Goal: Transaction & Acquisition: Purchase product/service

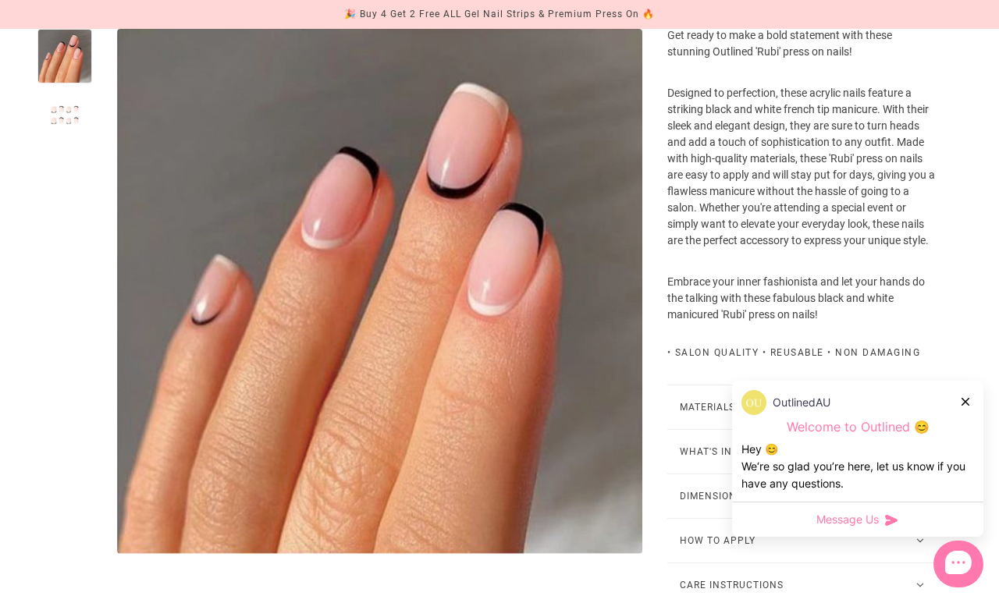
scroll to position [539, 0]
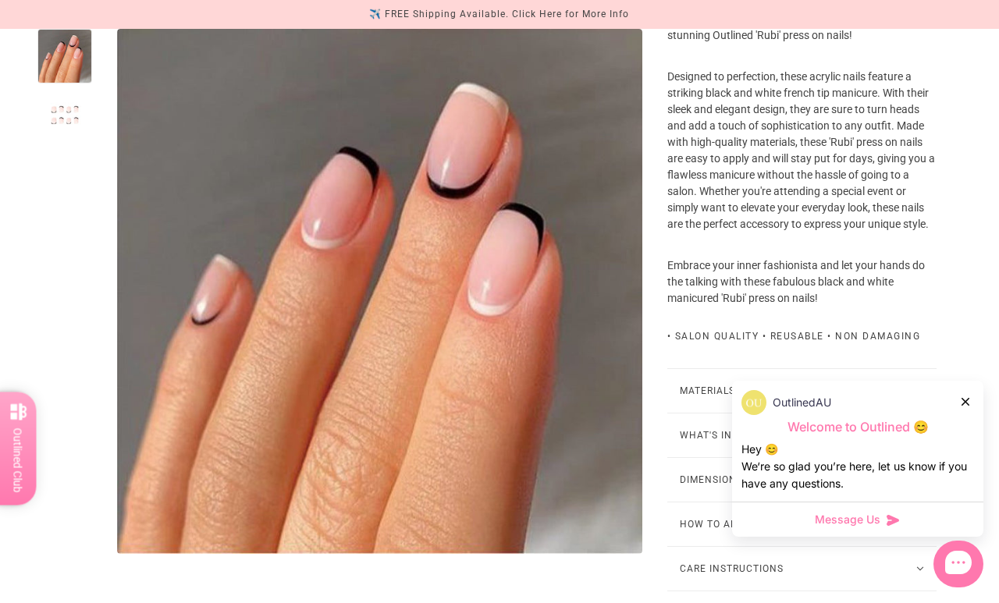
click at [970, 410] on div at bounding box center [965, 401] width 9 height 16
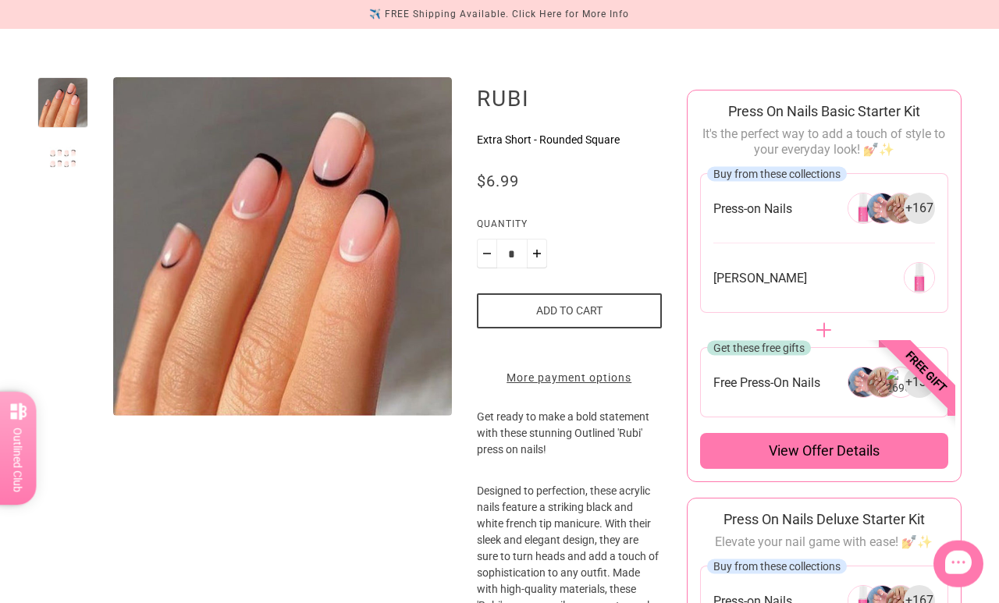
scroll to position [0, 0]
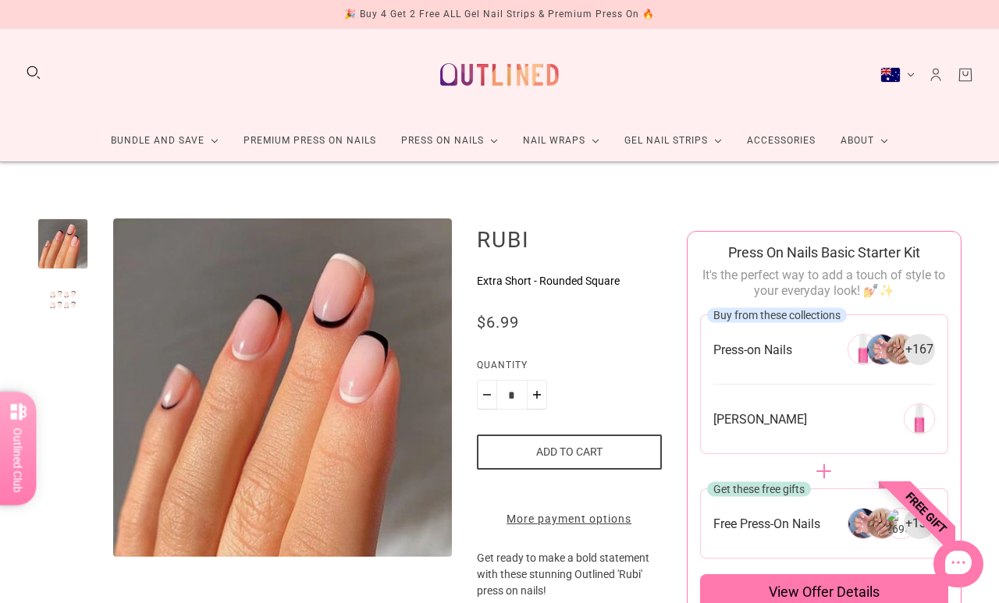
click at [262, 148] on link "Premium Press On Nails" at bounding box center [310, 140] width 158 height 41
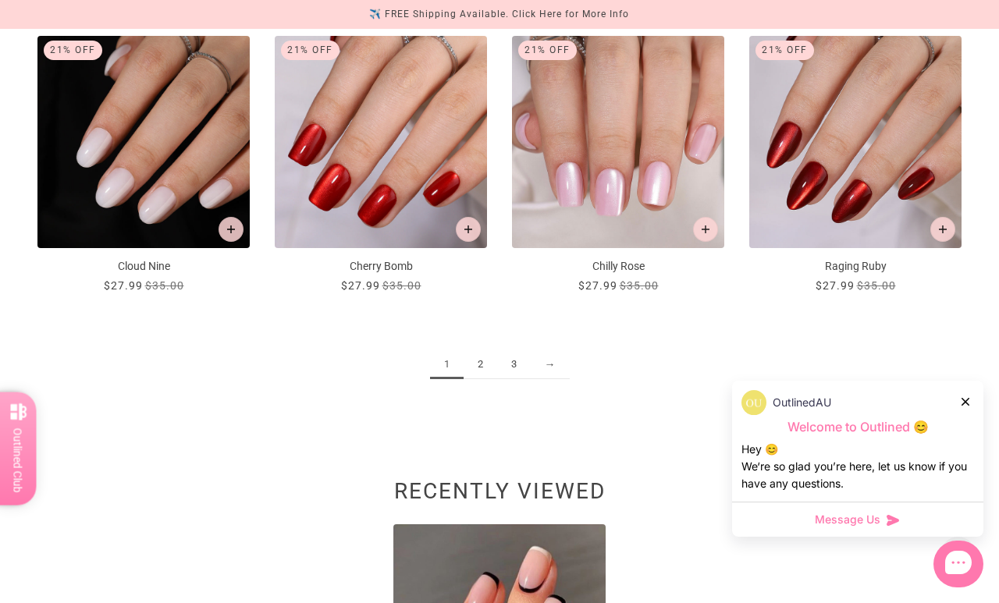
scroll to position [1699, 0]
click at [486, 364] on link "2" at bounding box center [481, 364] width 34 height 29
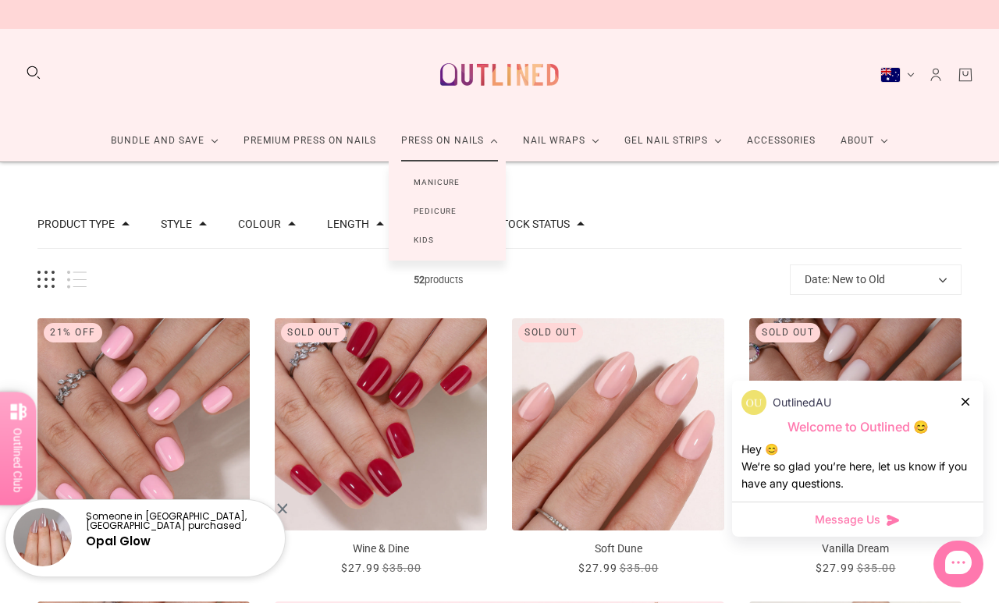
click at [440, 186] on link "Manicure" at bounding box center [437, 182] width 96 height 29
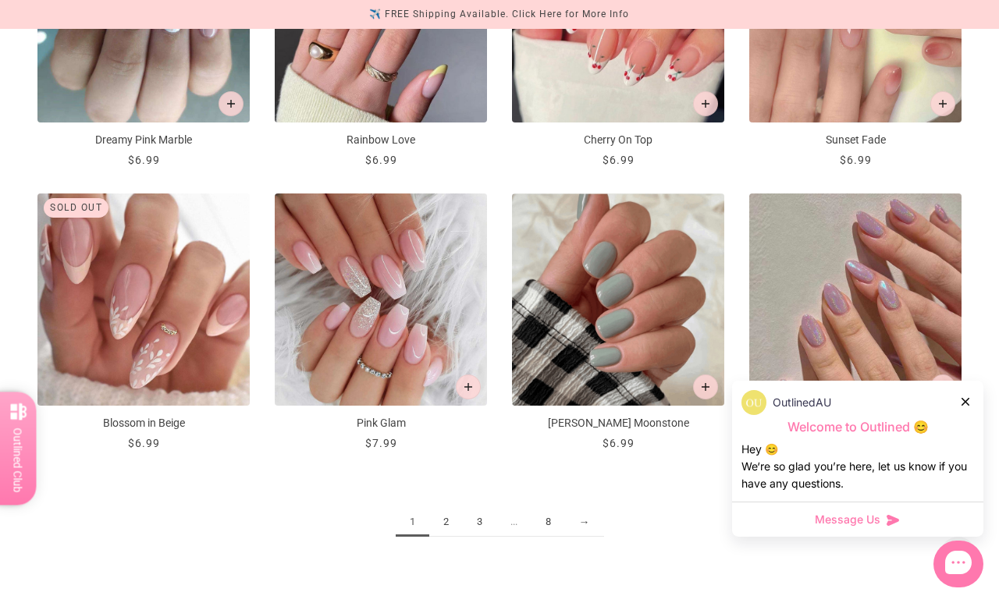
scroll to position [1543, 0]
click at [587, 524] on link "→" at bounding box center [584, 521] width 39 height 29
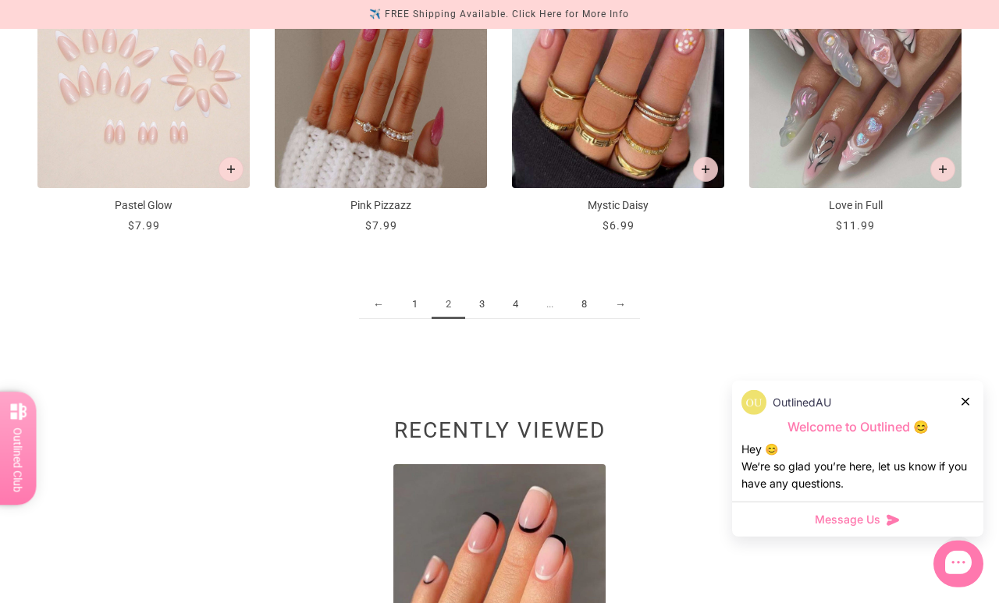
scroll to position [1760, 0]
click at [482, 304] on link "3" at bounding box center [482, 303] width 34 height 29
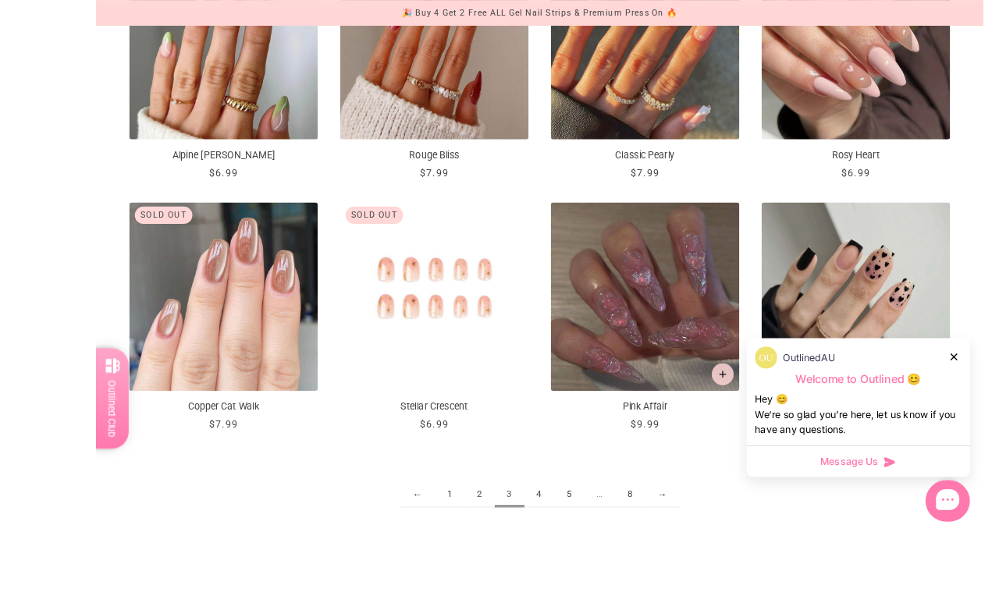
scroll to position [1607, 10]
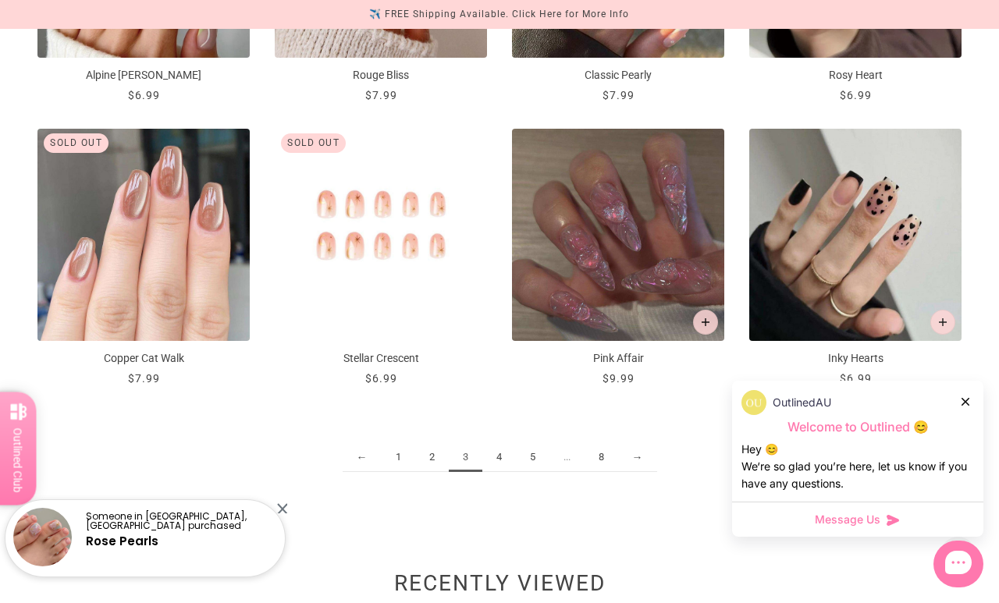
click at [488, 463] on link "4" at bounding box center [499, 457] width 34 height 29
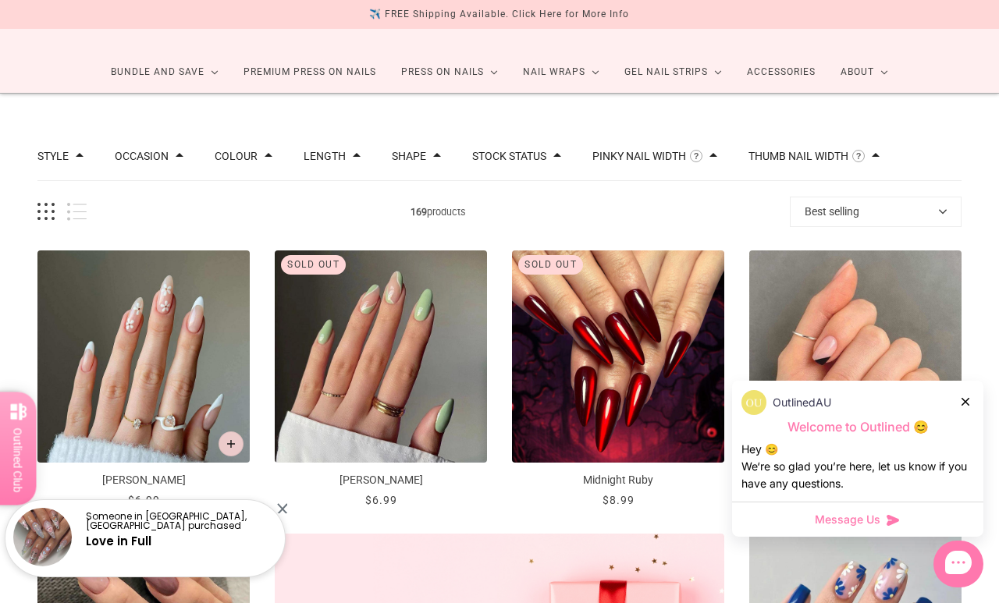
scroll to position [2, 0]
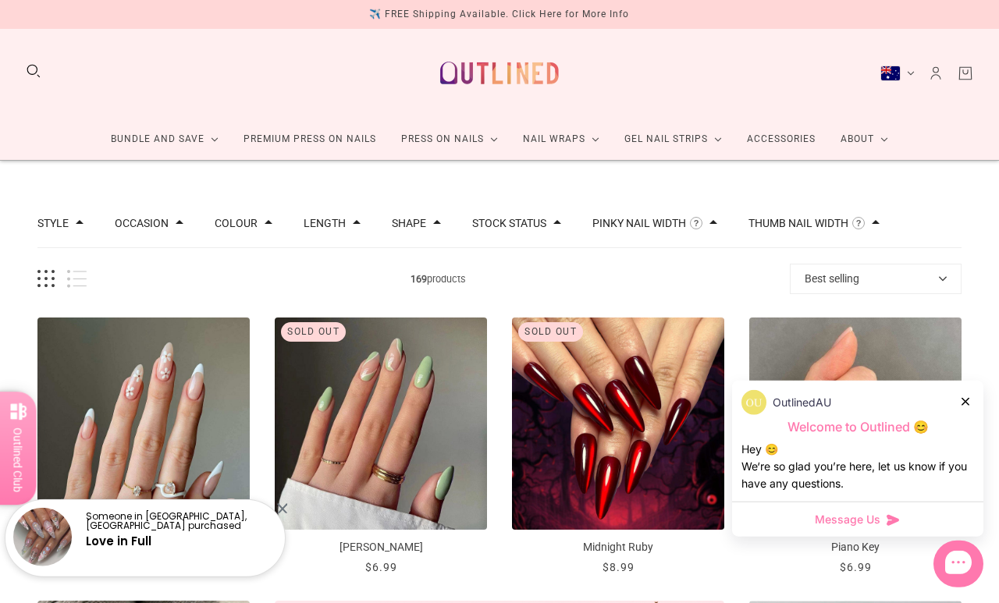
click at [34, 62] on button "Search" at bounding box center [33, 70] width 17 height 17
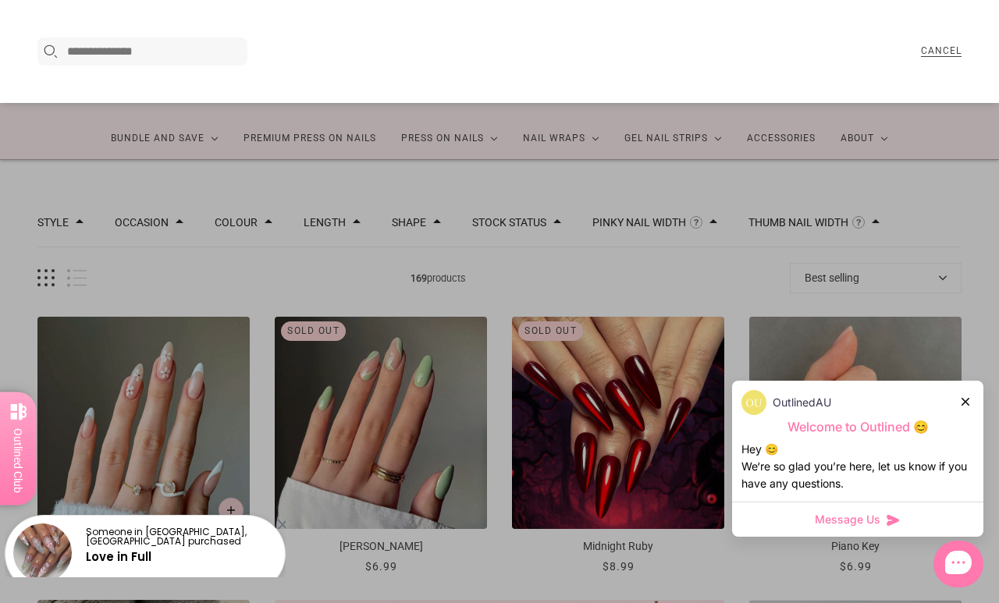
click at [181, 53] on input "Search here..." at bounding box center [155, 51] width 176 height 19
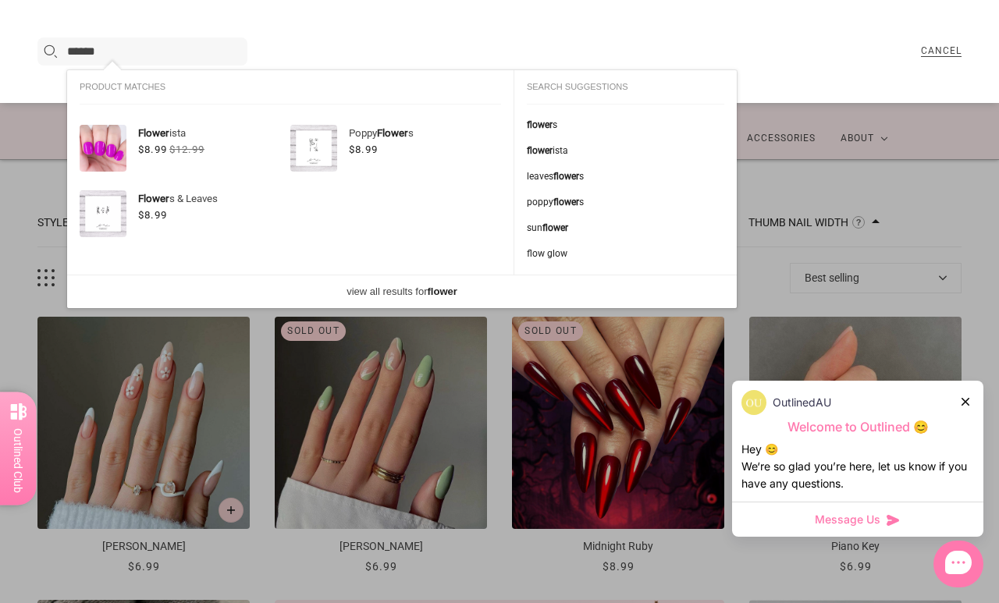
type input "******"
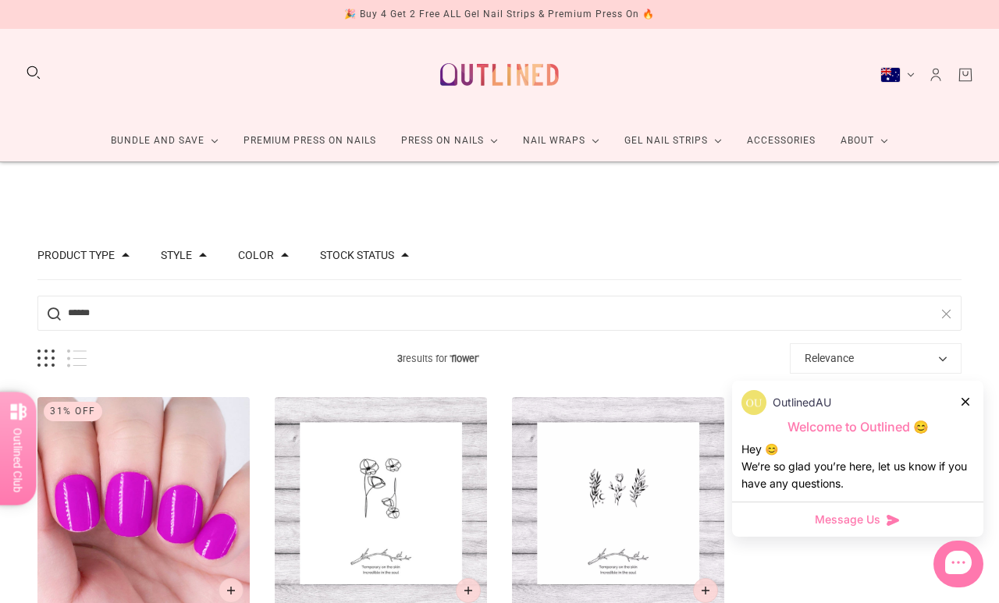
click at [359, 144] on link "Premium Press On Nails" at bounding box center [310, 140] width 158 height 41
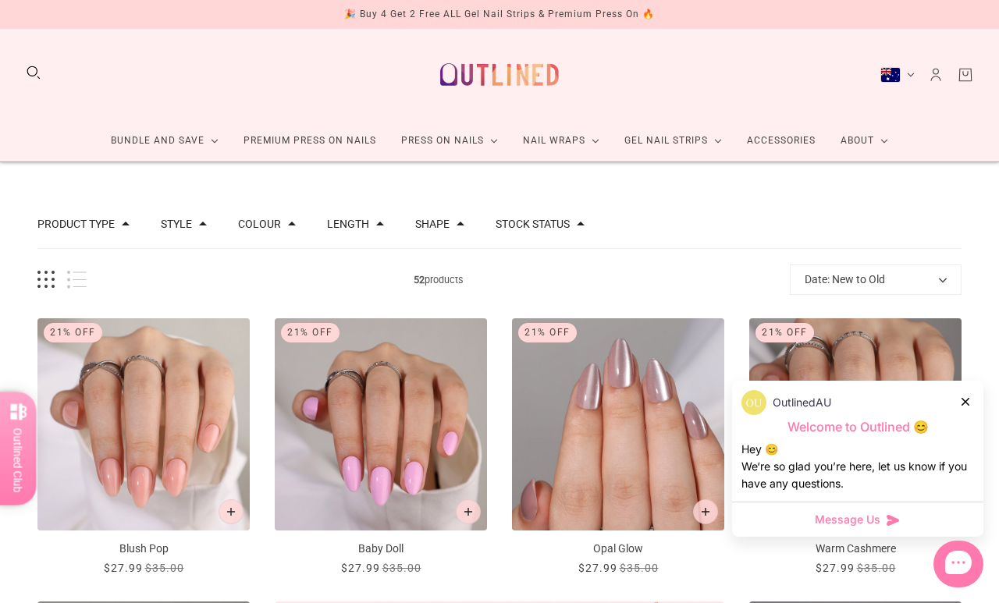
scroll to position [7, 0]
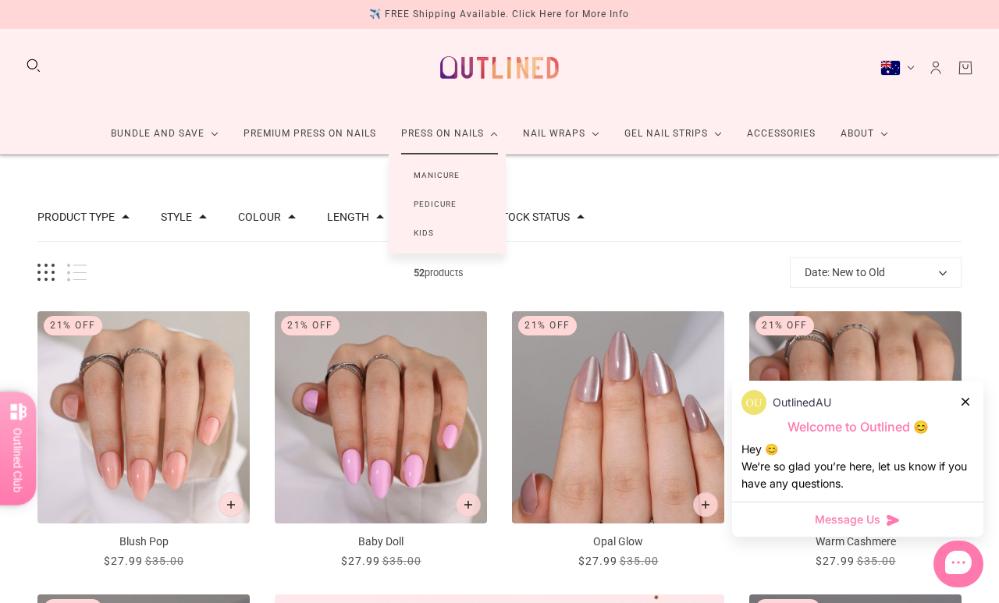
click at [440, 175] on link "Manicure" at bounding box center [437, 175] width 96 height 29
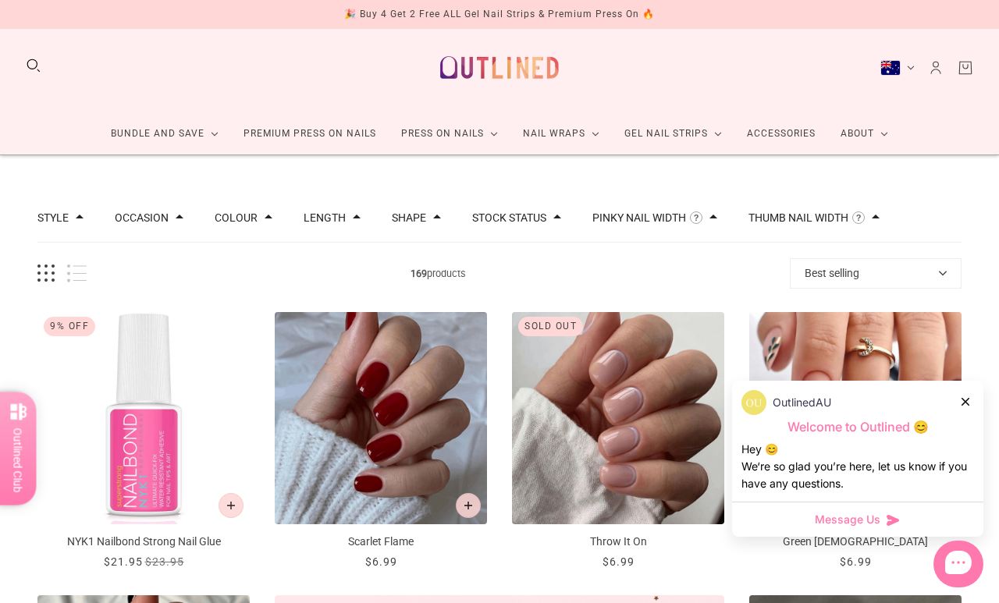
click at [74, 212] on div "Style" at bounding box center [60, 217] width 46 height 11
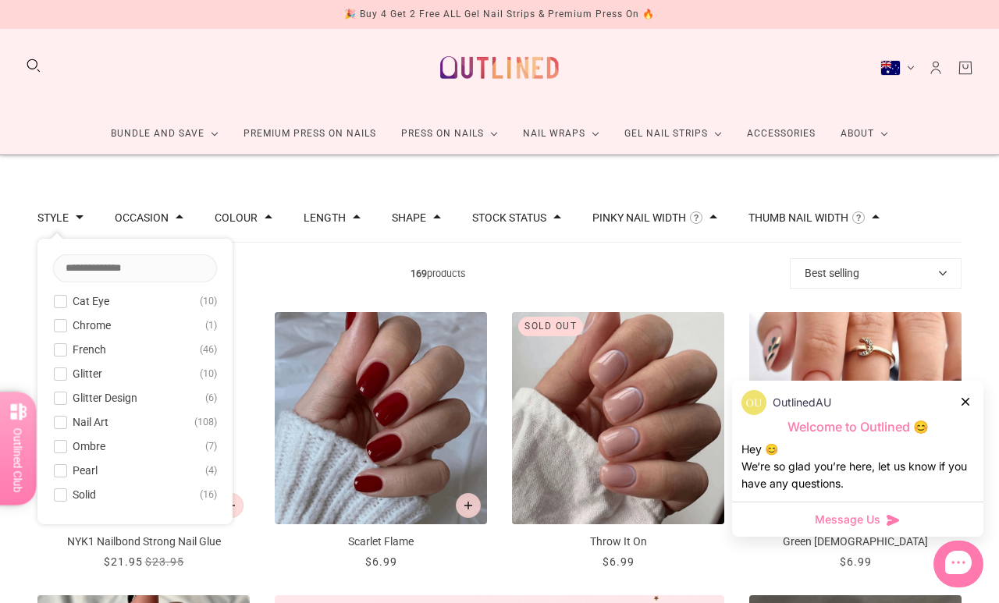
scroll to position [4, 0]
click at [65, 420] on span at bounding box center [61, 423] width 12 height 12
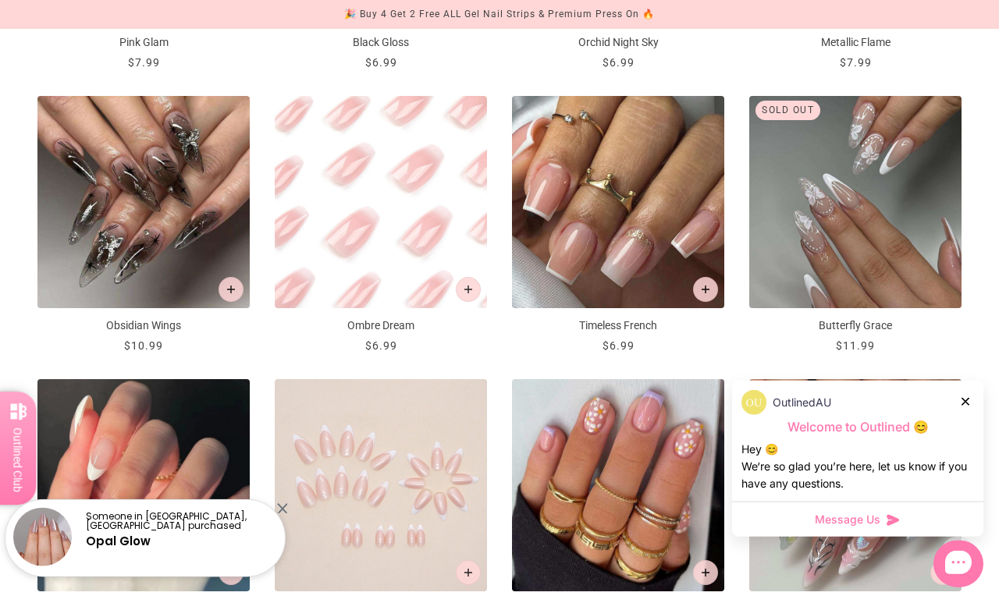
scroll to position [1135, 0]
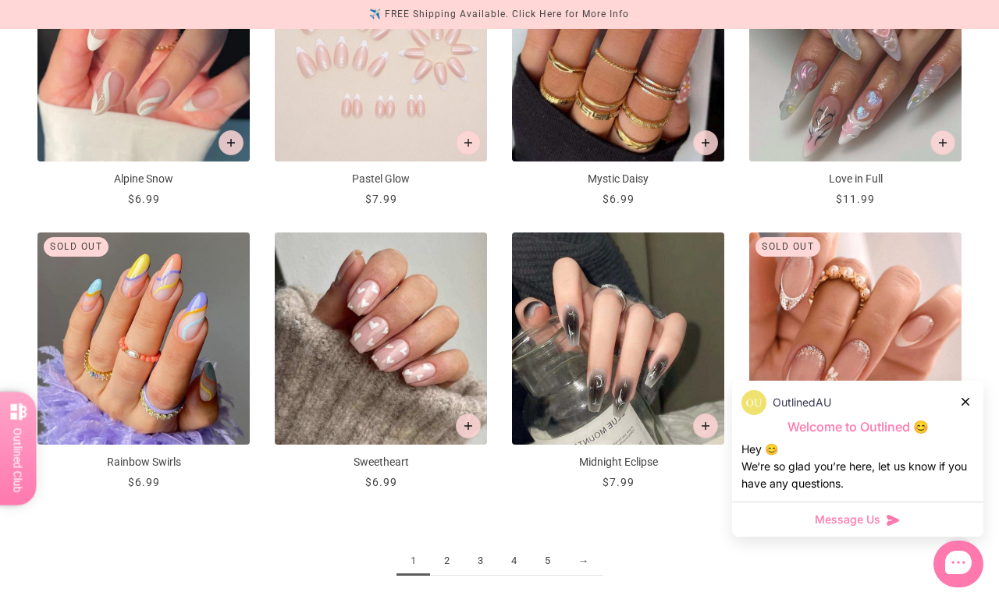
click at [451, 559] on link "2" at bounding box center [447, 561] width 34 height 29
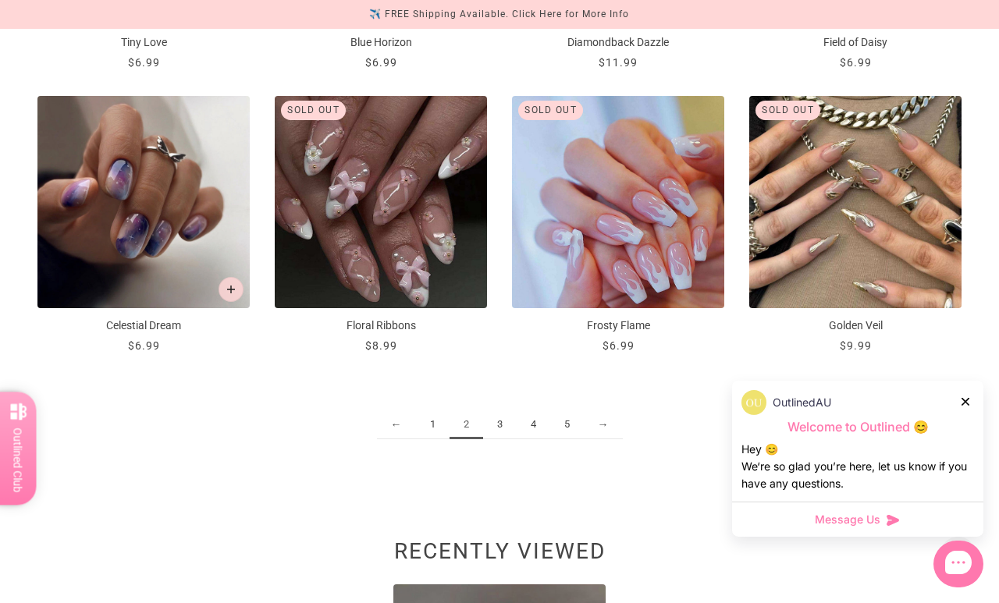
click at [507, 425] on link "3" at bounding box center [500, 424] width 34 height 29
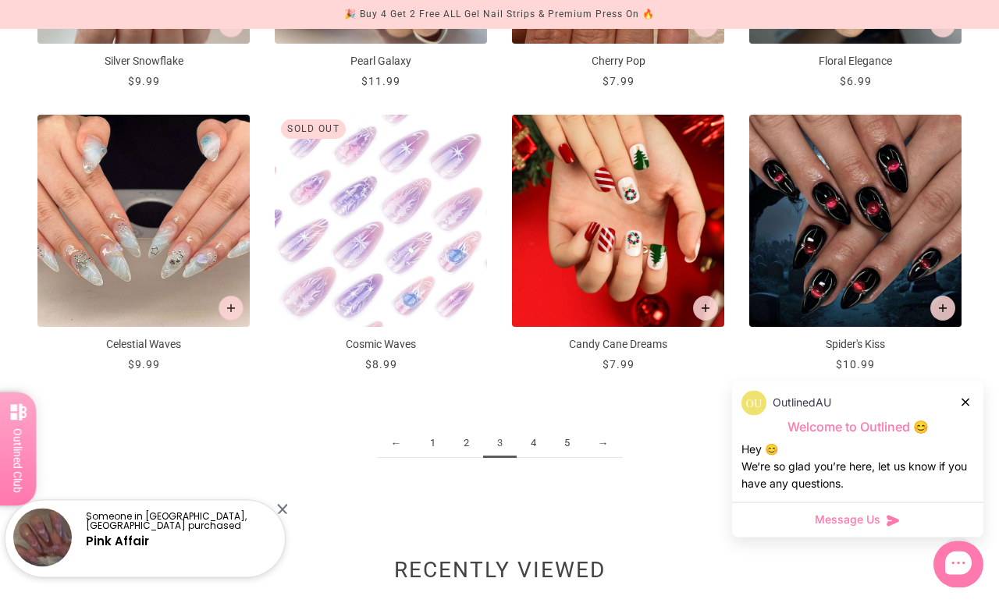
scroll to position [1682, 0]
click at [528, 443] on link "4" at bounding box center [534, 443] width 34 height 29
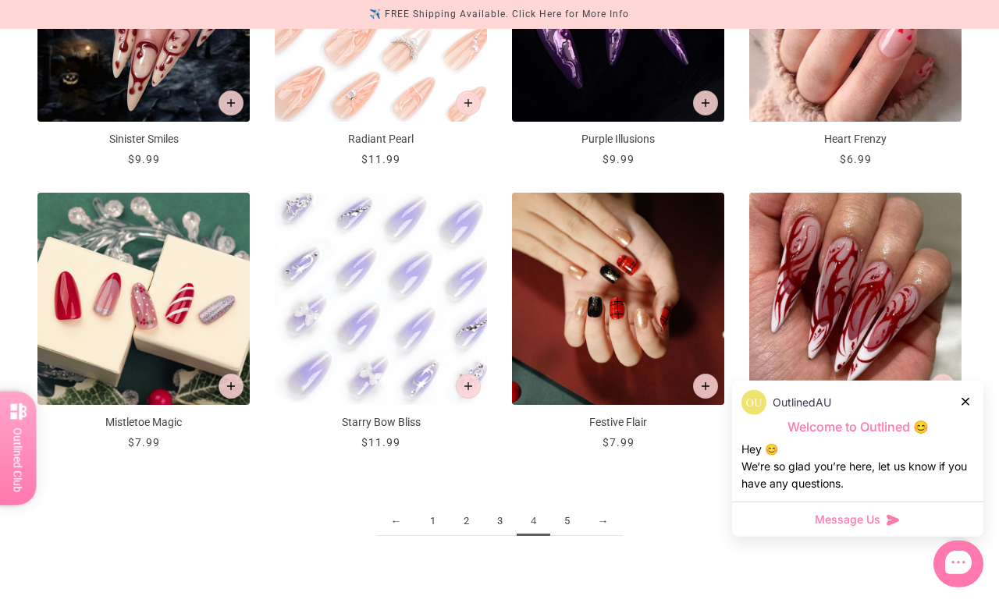
scroll to position [1605, 0]
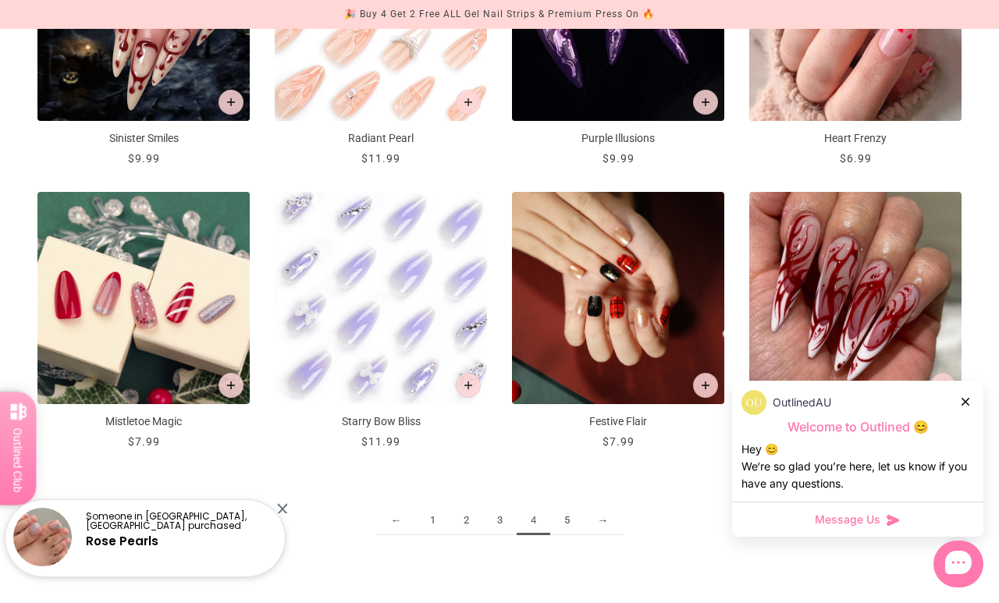
click at [977, 448] on div "OutlinedAU Welcome to Outlined 😊 Hey 😊 We‘re so glad you’re here, let us know i…" at bounding box center [857, 441] width 251 height 121
click at [969, 410] on div at bounding box center [965, 401] width 9 height 16
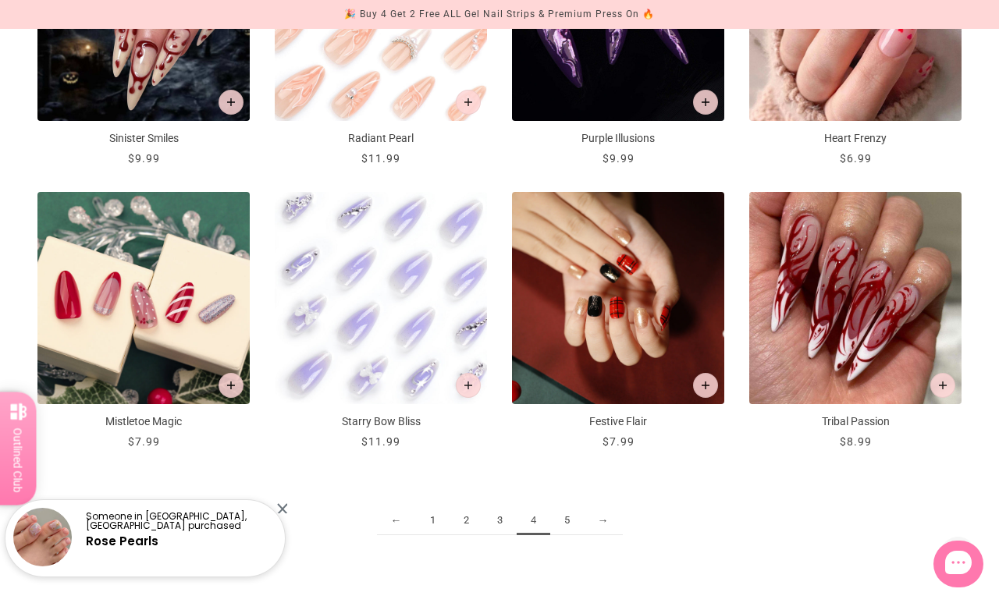
click at [567, 521] on link "5" at bounding box center [567, 520] width 34 height 29
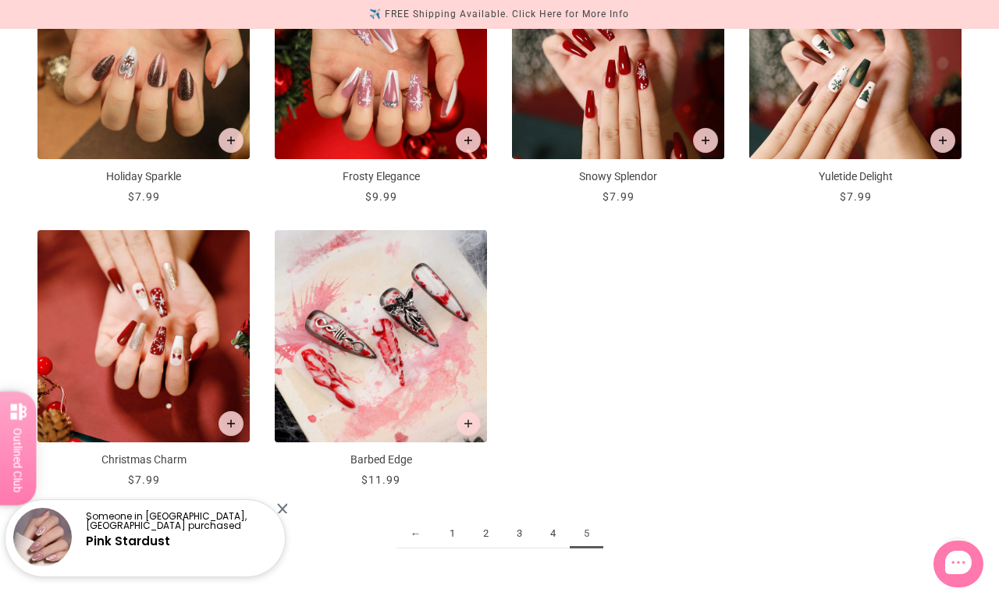
scroll to position [1567, 0]
